Goal: Transaction & Acquisition: Purchase product/service

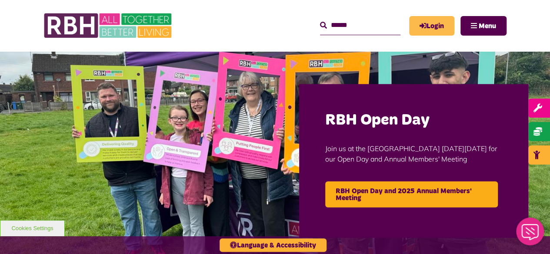
click at [432, 26] on link "Login" at bounding box center [431, 26] width 45 height 20
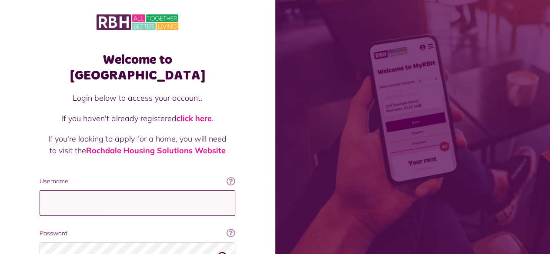
click at [131, 190] on input "Username" at bounding box center [138, 203] width 196 height 26
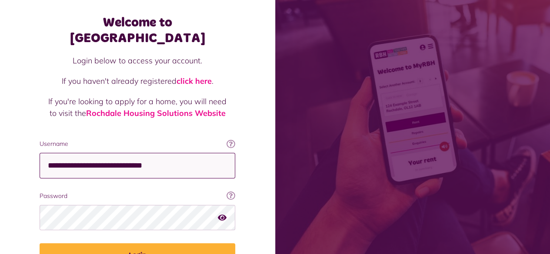
scroll to position [40, 0]
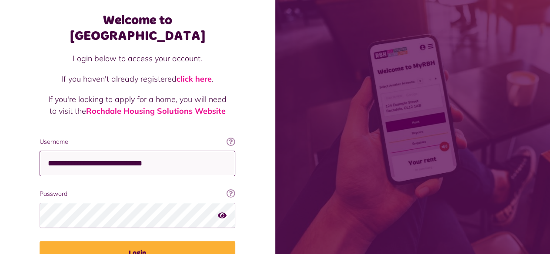
type input "**********"
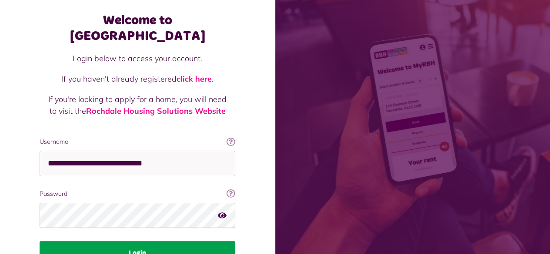
click at [131, 241] on button "Login" at bounding box center [138, 253] width 196 height 24
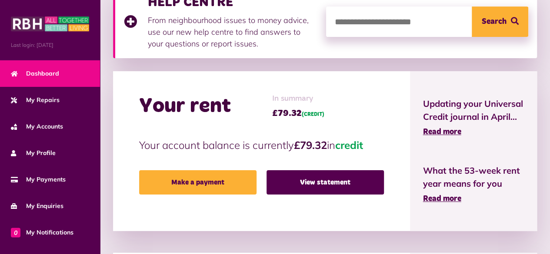
scroll to position [147, 0]
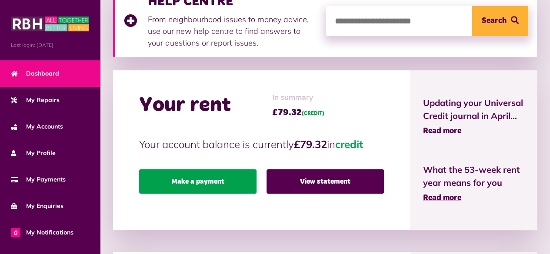
click at [216, 174] on link "Make a payment" at bounding box center [197, 182] width 117 height 24
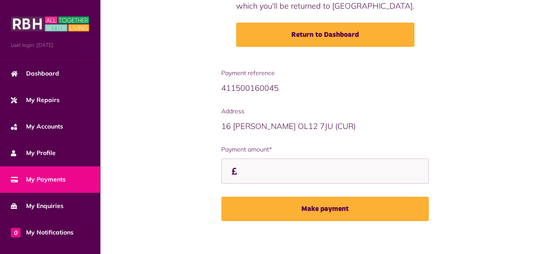
scroll to position [127, 0]
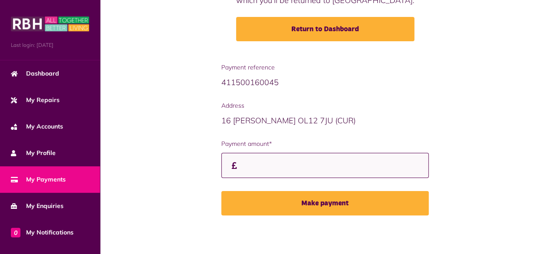
click at [258, 166] on input "Payment amount*" at bounding box center [325, 166] width 208 height 26
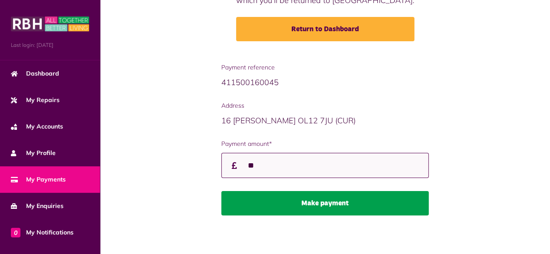
type input "**"
click at [269, 200] on button "Make payment" at bounding box center [325, 203] width 208 height 24
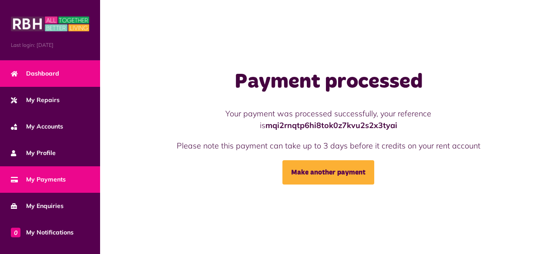
click at [39, 70] on span "Dashboard" at bounding box center [35, 73] width 48 height 9
